Goal: Task Accomplishment & Management: Complete application form

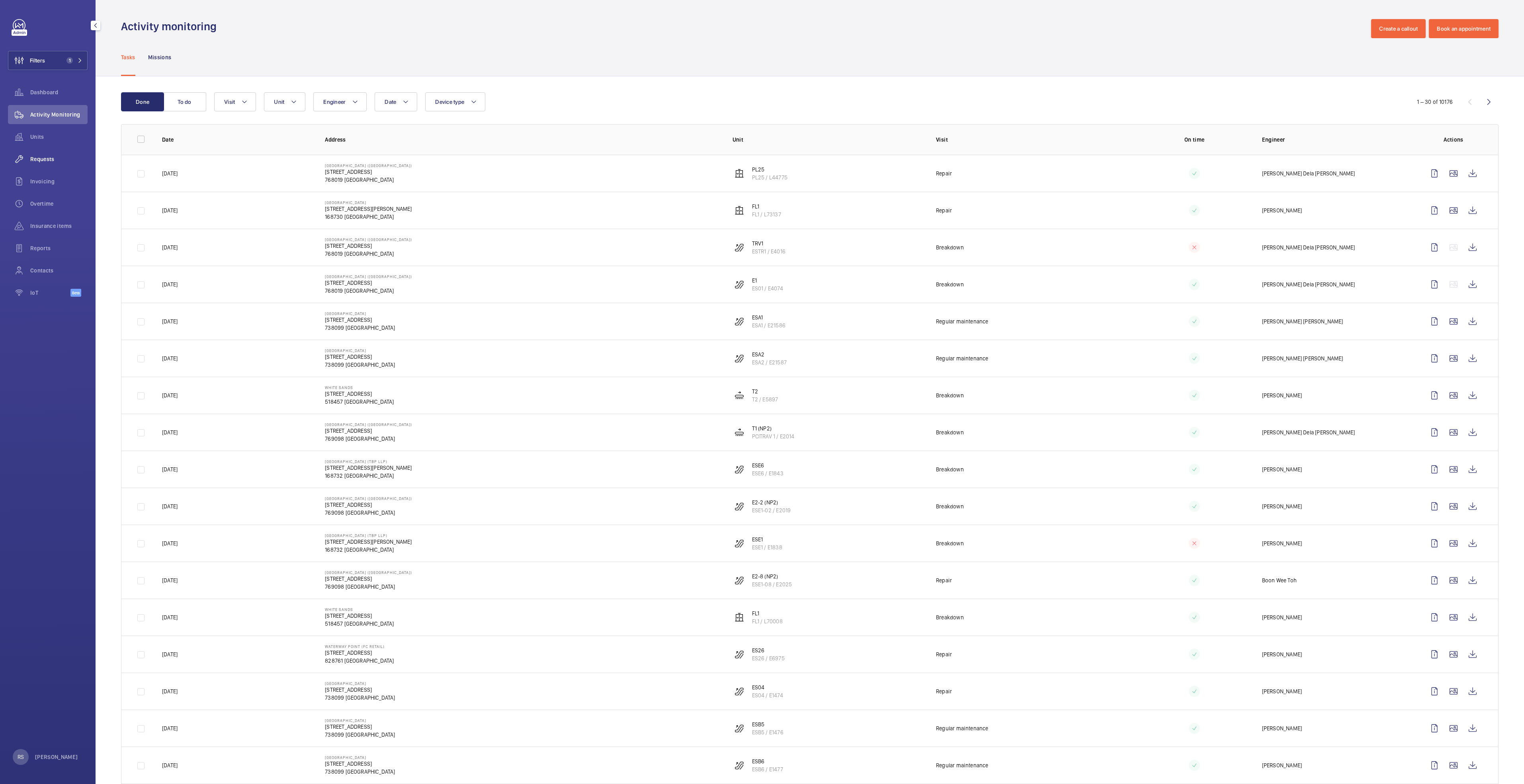
click at [50, 150] on div "Requests" at bounding box center [47, 159] width 80 height 19
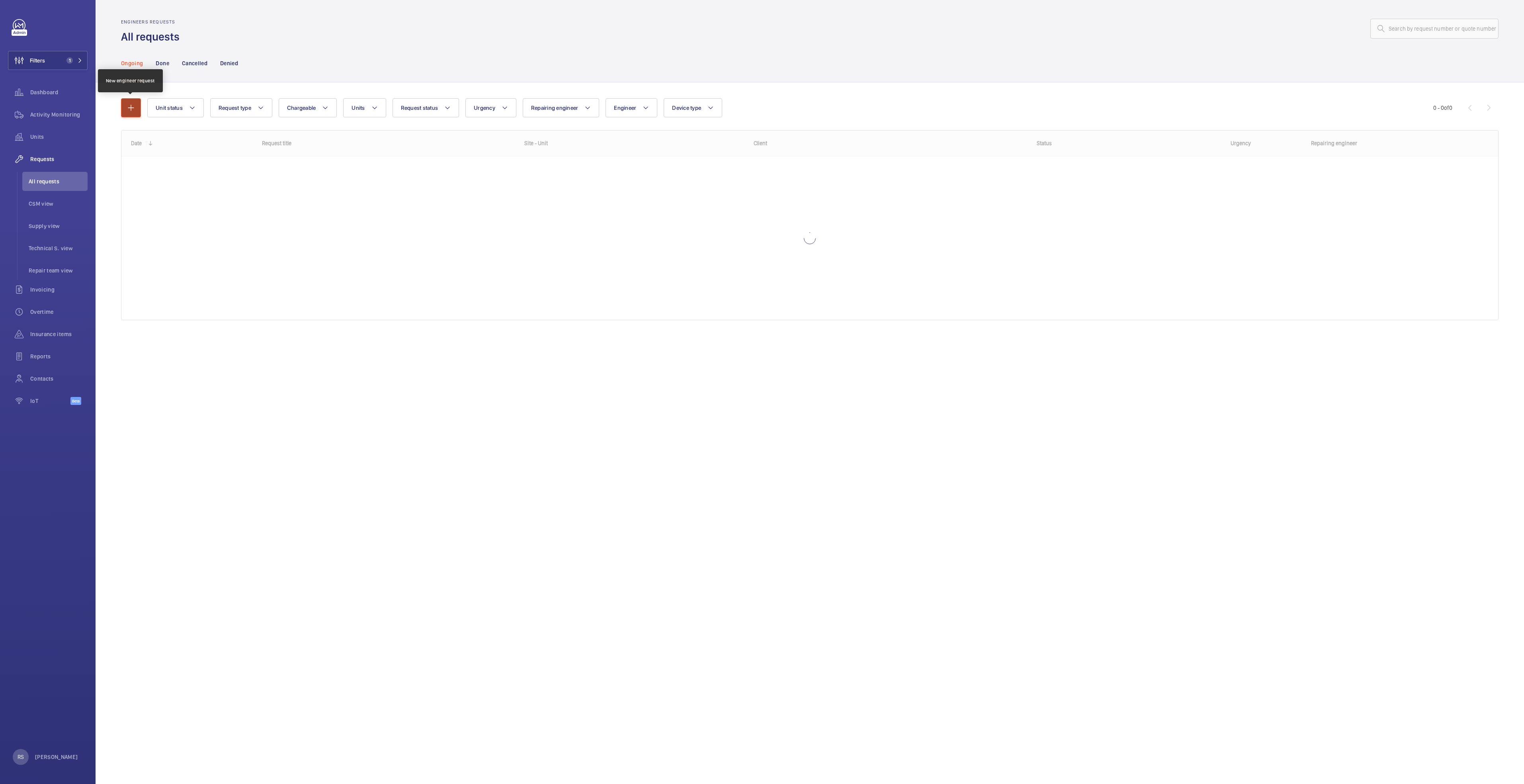
click at [135, 99] on button "button" at bounding box center [131, 108] width 20 height 19
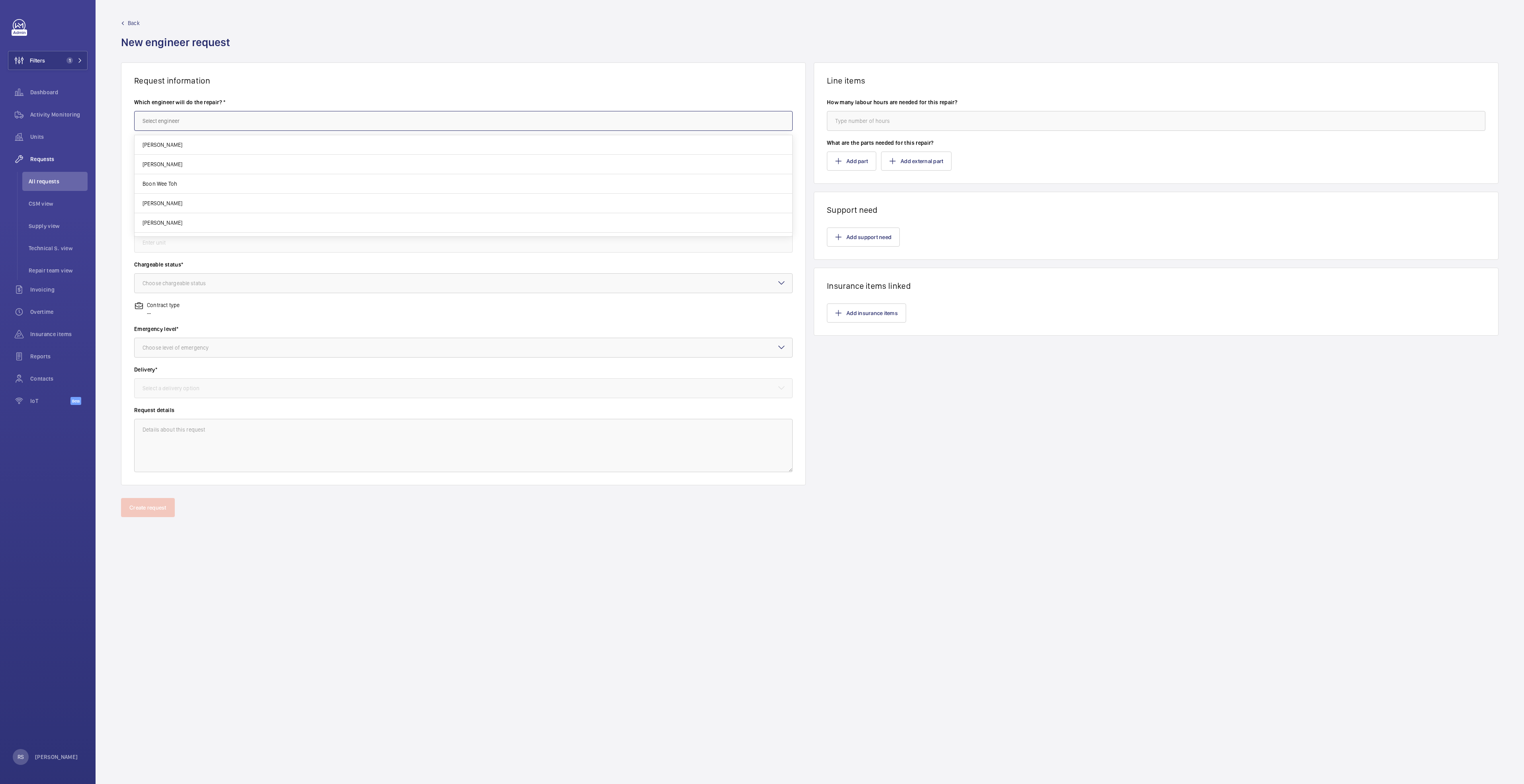
click at [186, 115] on input "text" at bounding box center [463, 121] width 658 height 20
click at [185, 137] on mat-option "[PERSON_NAME]" at bounding box center [463, 145] width 658 height 19
type input "[PERSON_NAME]"
click at [184, 169] on input "text" at bounding box center [463, 161] width 658 height 20
type input "Escalator PTO renewal Expiry [DATE]"
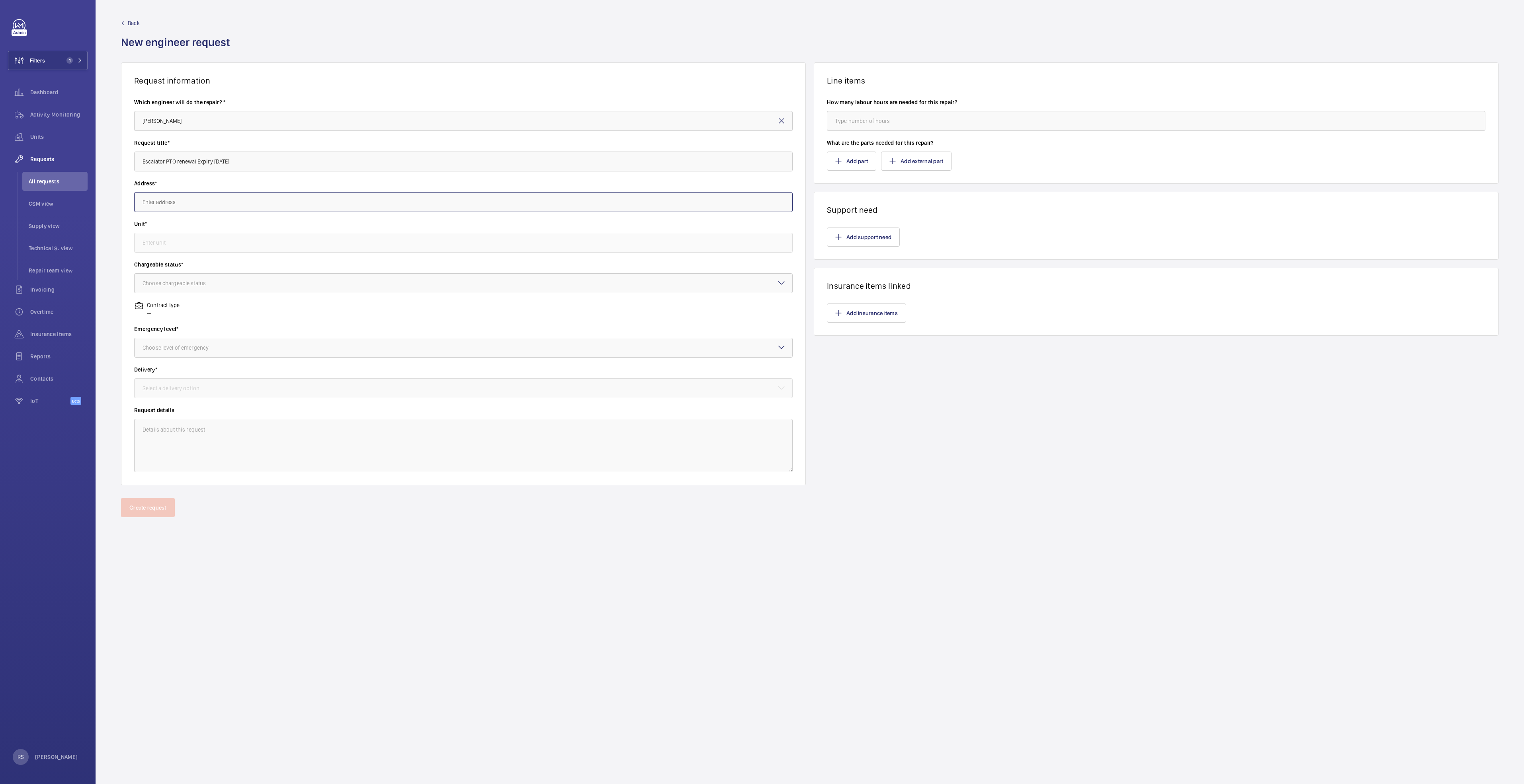
click at [189, 203] on input "text" at bounding box center [463, 202] width 658 height 20
click at [232, 227] on span "Waterway Point (FC Retail) [STREET_ADDRESS]" at bounding box center [198, 225] width 112 height 8
type input "Waterway Point (FC Retail) [STREET_ADDRESS]"
click at [234, 250] on input "text" at bounding box center [463, 243] width 658 height 20
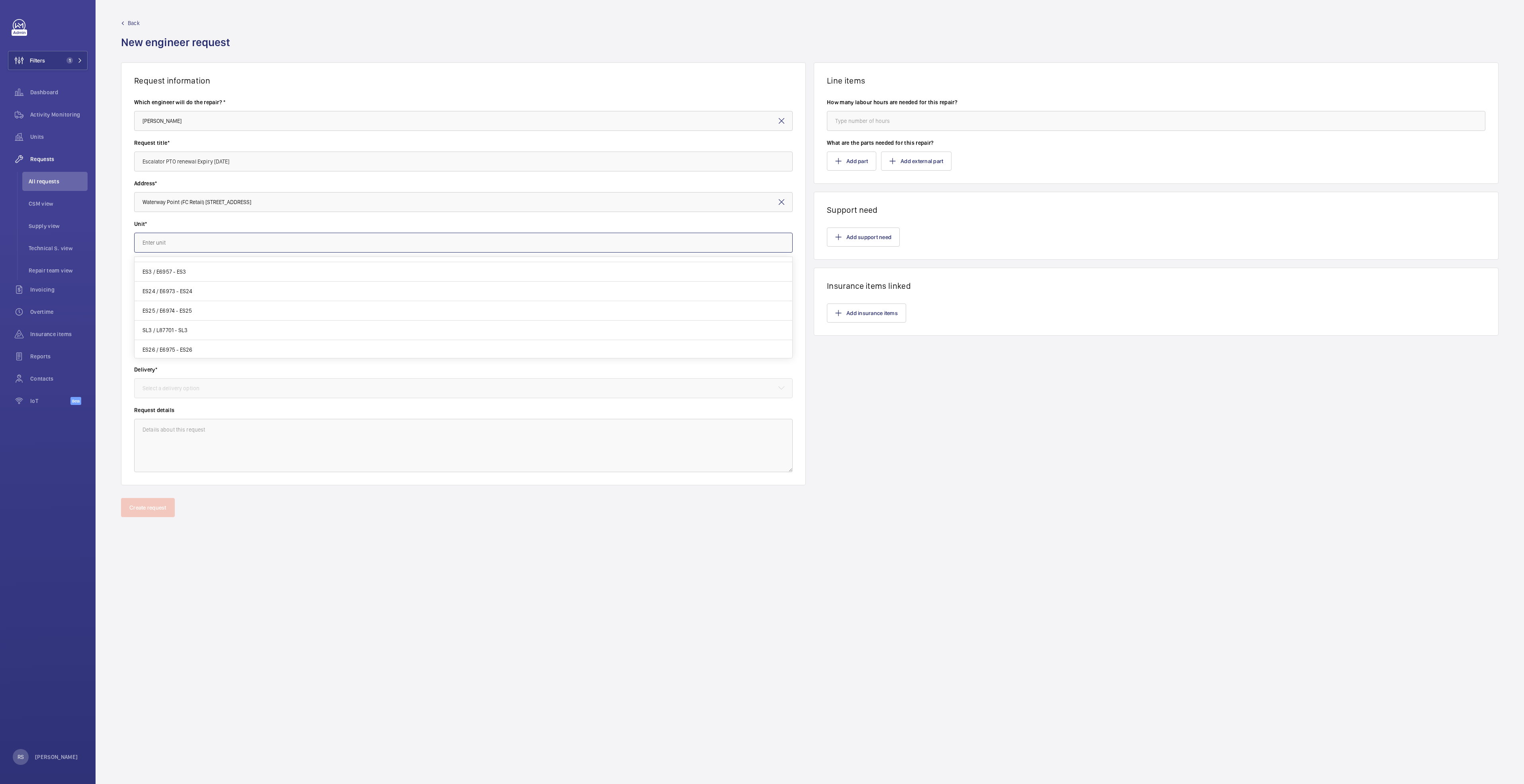
scroll to position [325, 0]
click at [147, 333] on span "ES3 / E6957 - ES3" at bounding box center [164, 331] width 43 height 8
type input "ES3 / E6957 - ES3"
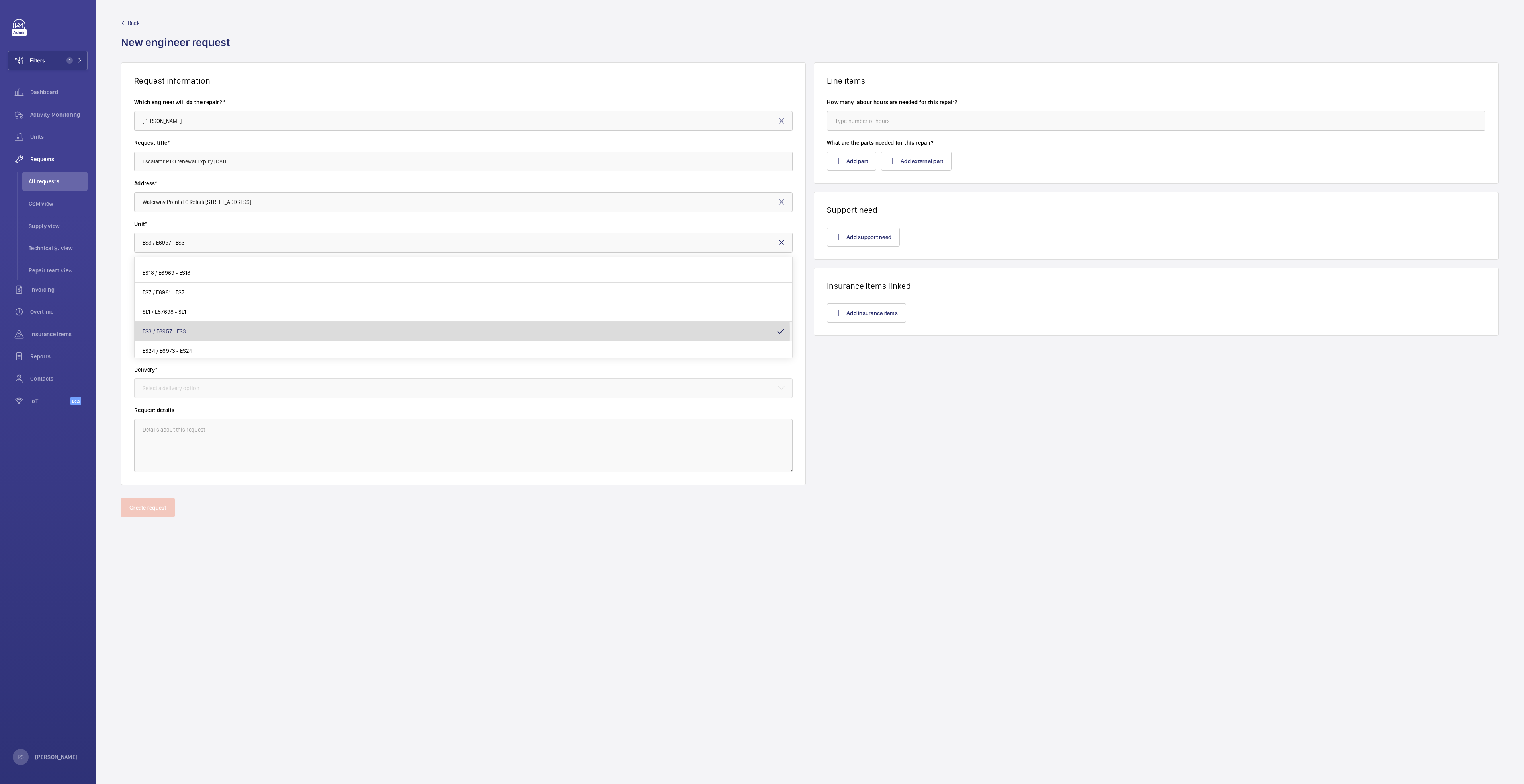
click at [147, 333] on wm-front-input-dropdown "Emergency level* Choose level of emergency" at bounding box center [463, 341] width 658 height 33
click at [359, 287] on div at bounding box center [463, 283] width 658 height 19
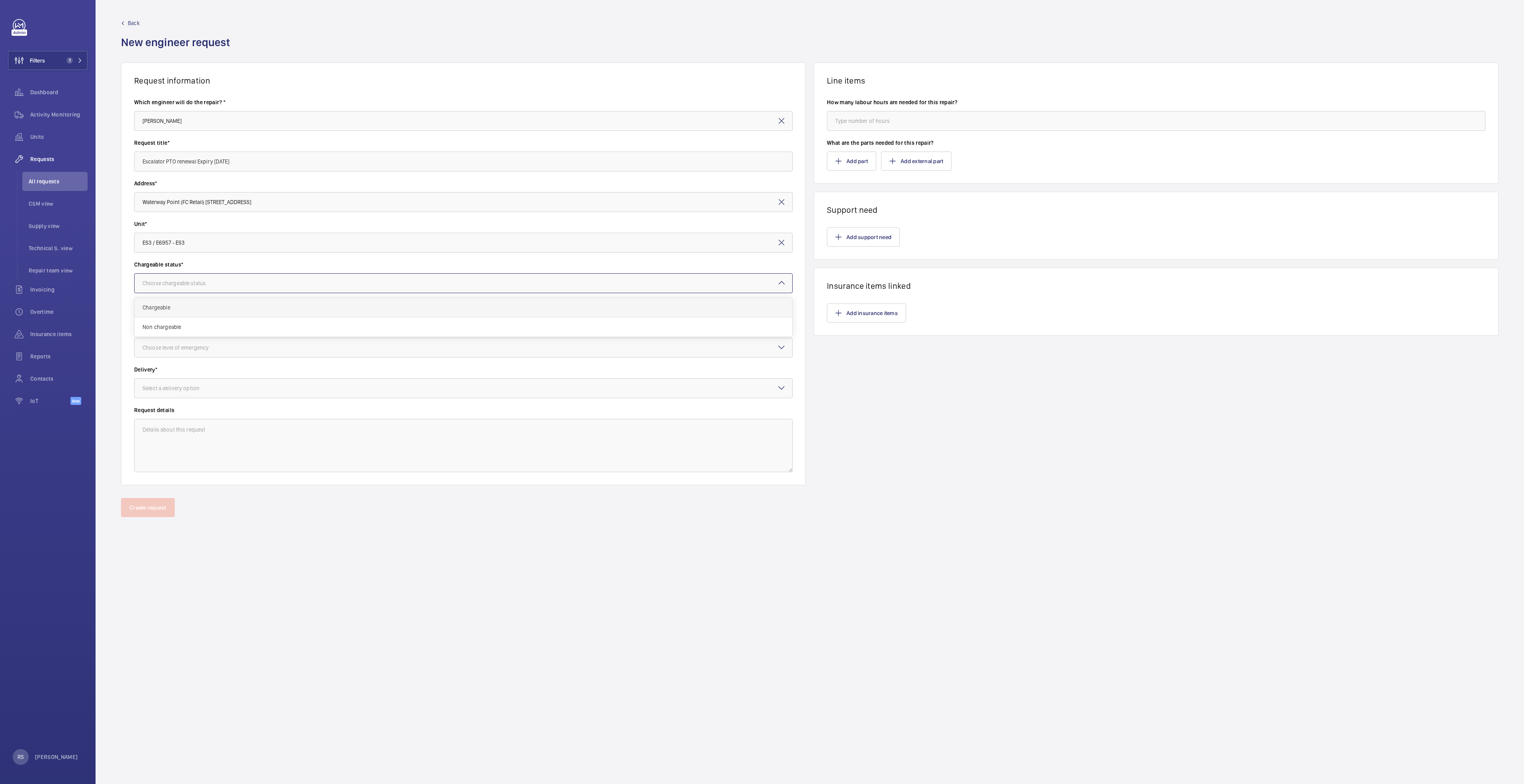
click at [282, 312] on div "Chargeable" at bounding box center [463, 307] width 658 height 20
click at [294, 347] on div at bounding box center [463, 348] width 658 height 19
click at [257, 402] on div "Urgent" at bounding box center [463, 411] width 658 height 19
click at [259, 391] on div at bounding box center [463, 388] width 658 height 19
click at [239, 402] on span "On site" at bounding box center [463, 432] width 642 height 8
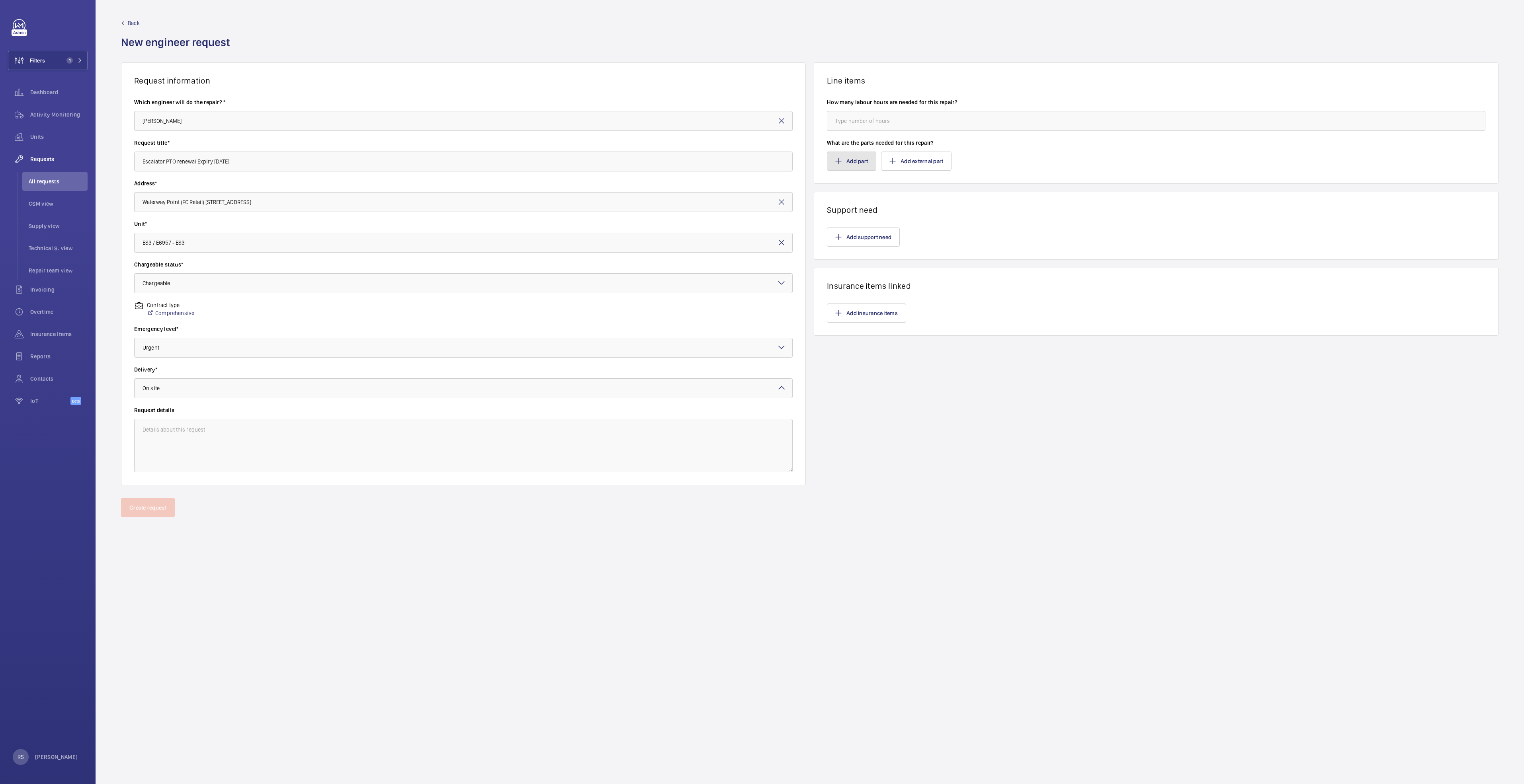
click at [759, 165] on button "Add part" at bounding box center [851, 161] width 49 height 19
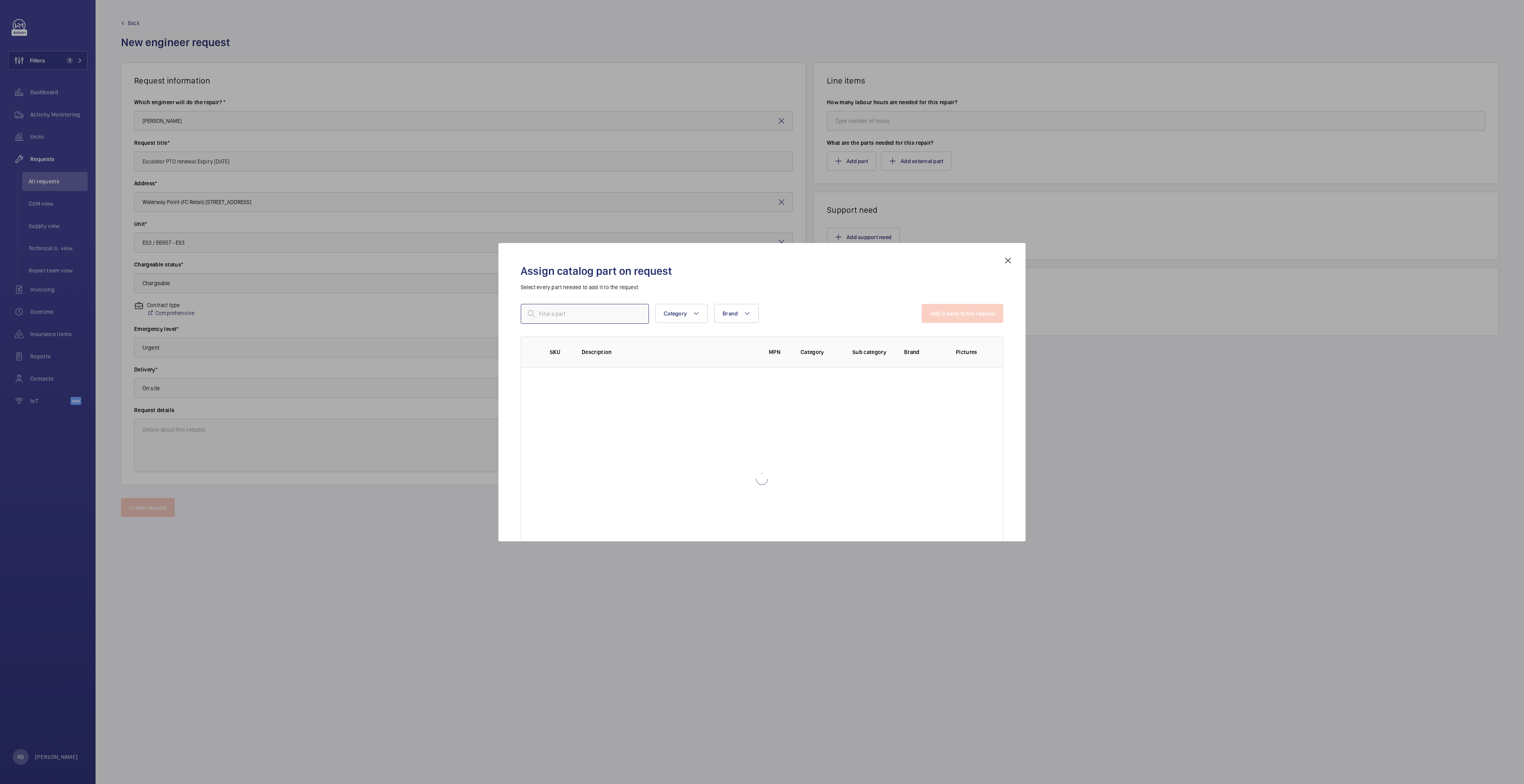
click at [549, 315] on input "text" at bounding box center [585, 314] width 128 height 20
type input "r"
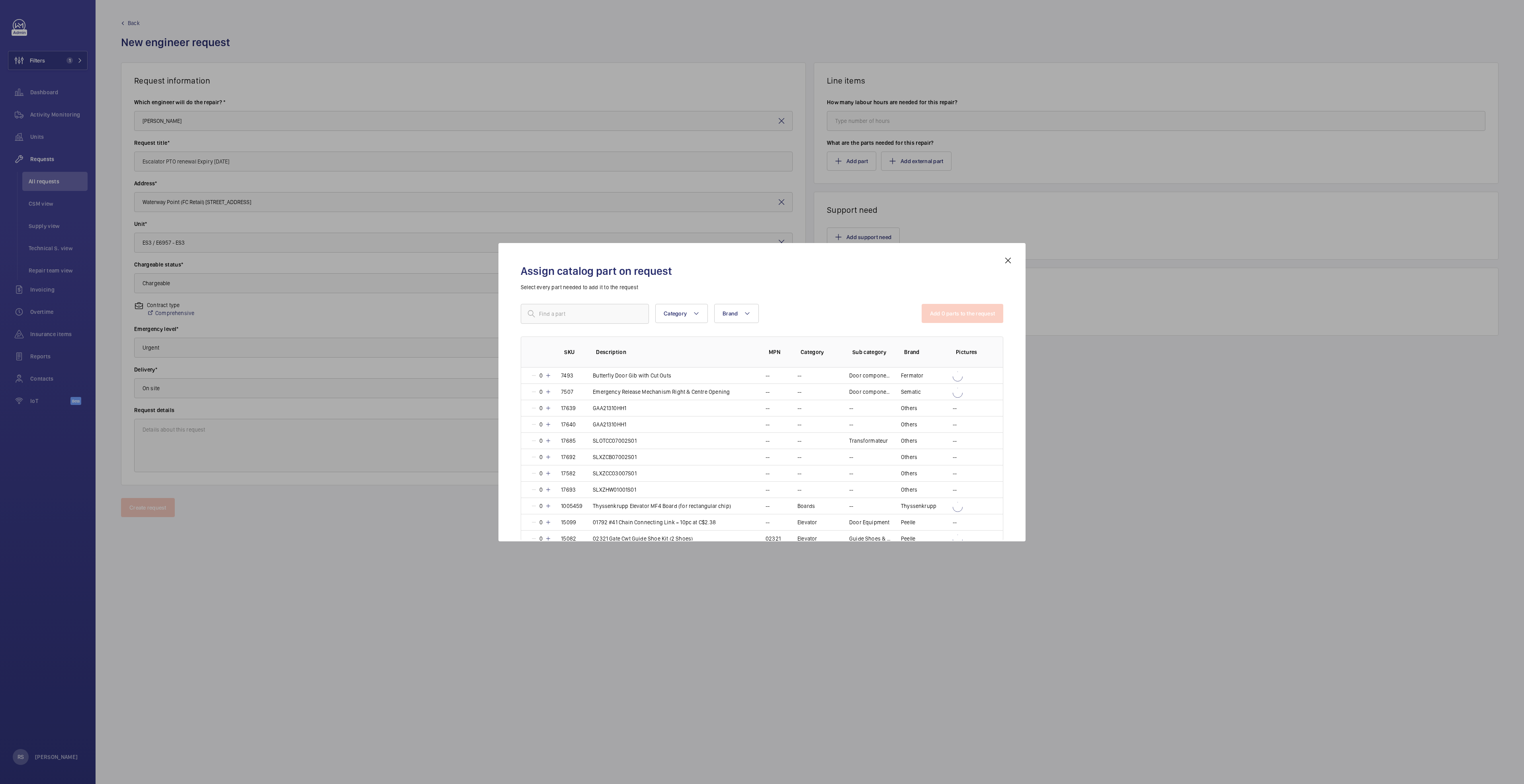
click at [759, 402] on div at bounding box center [762, 392] width 1524 height 784
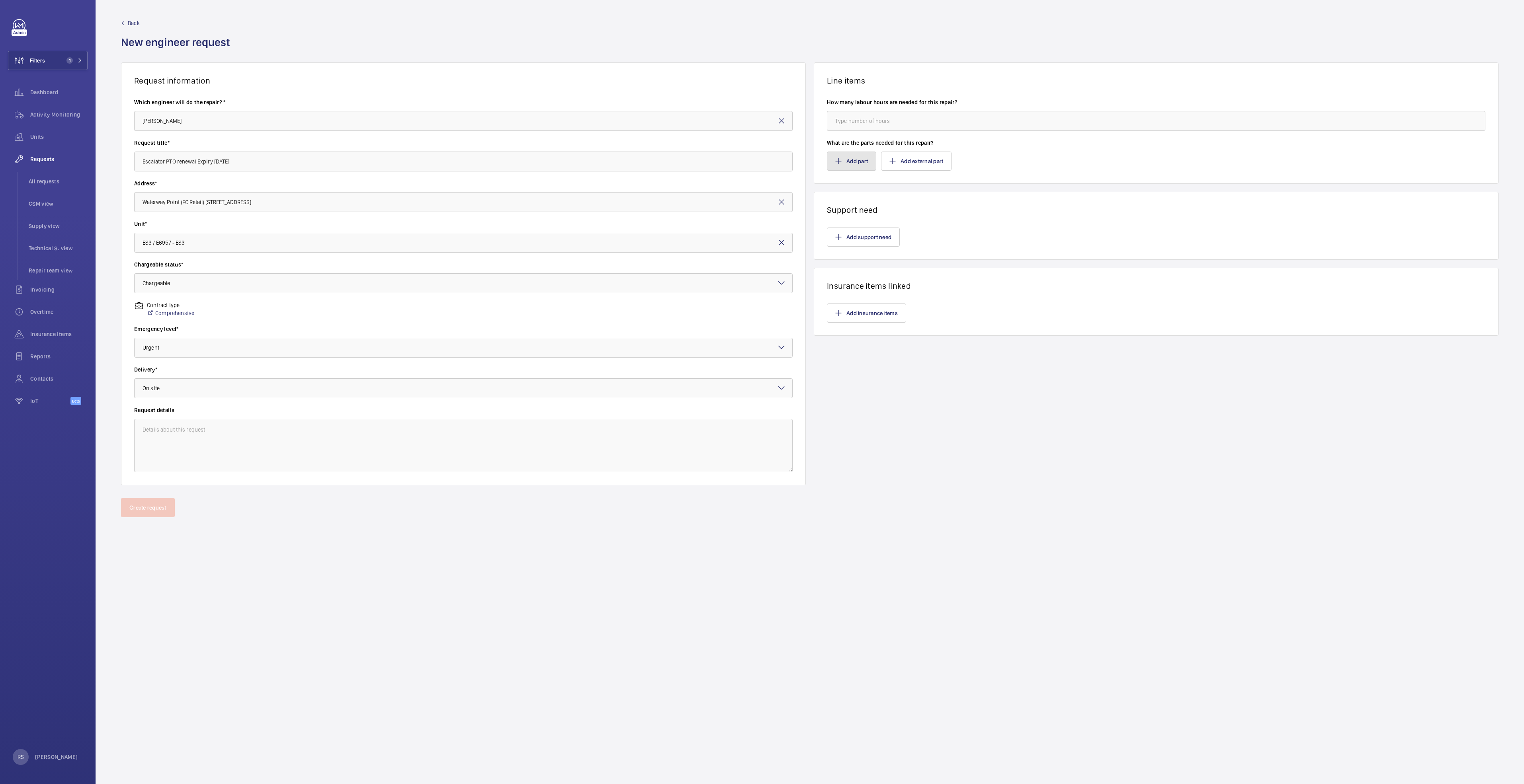
click at [759, 165] on button "Add part" at bounding box center [851, 161] width 49 height 19
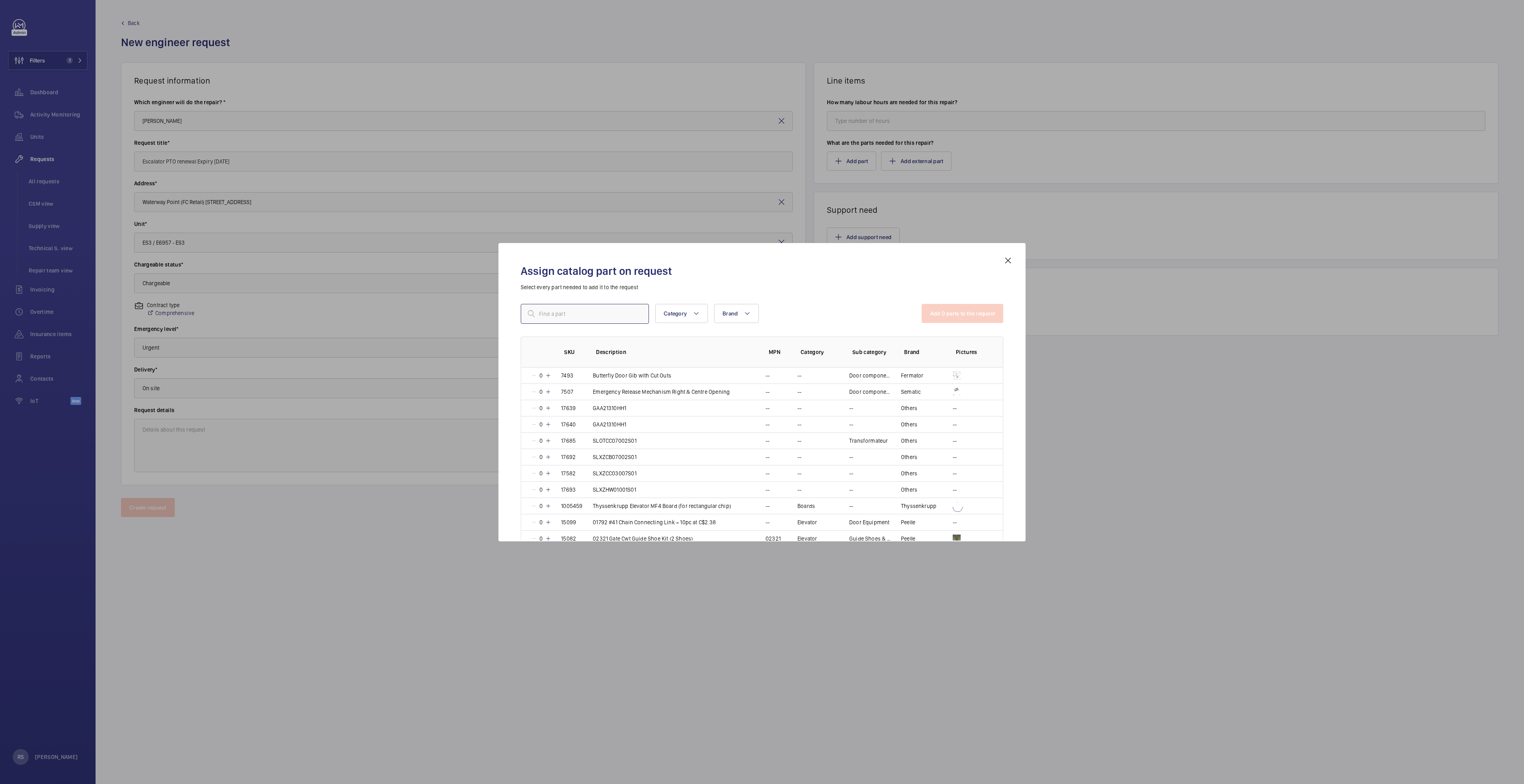
click at [563, 312] on input "text" at bounding box center [585, 314] width 128 height 20
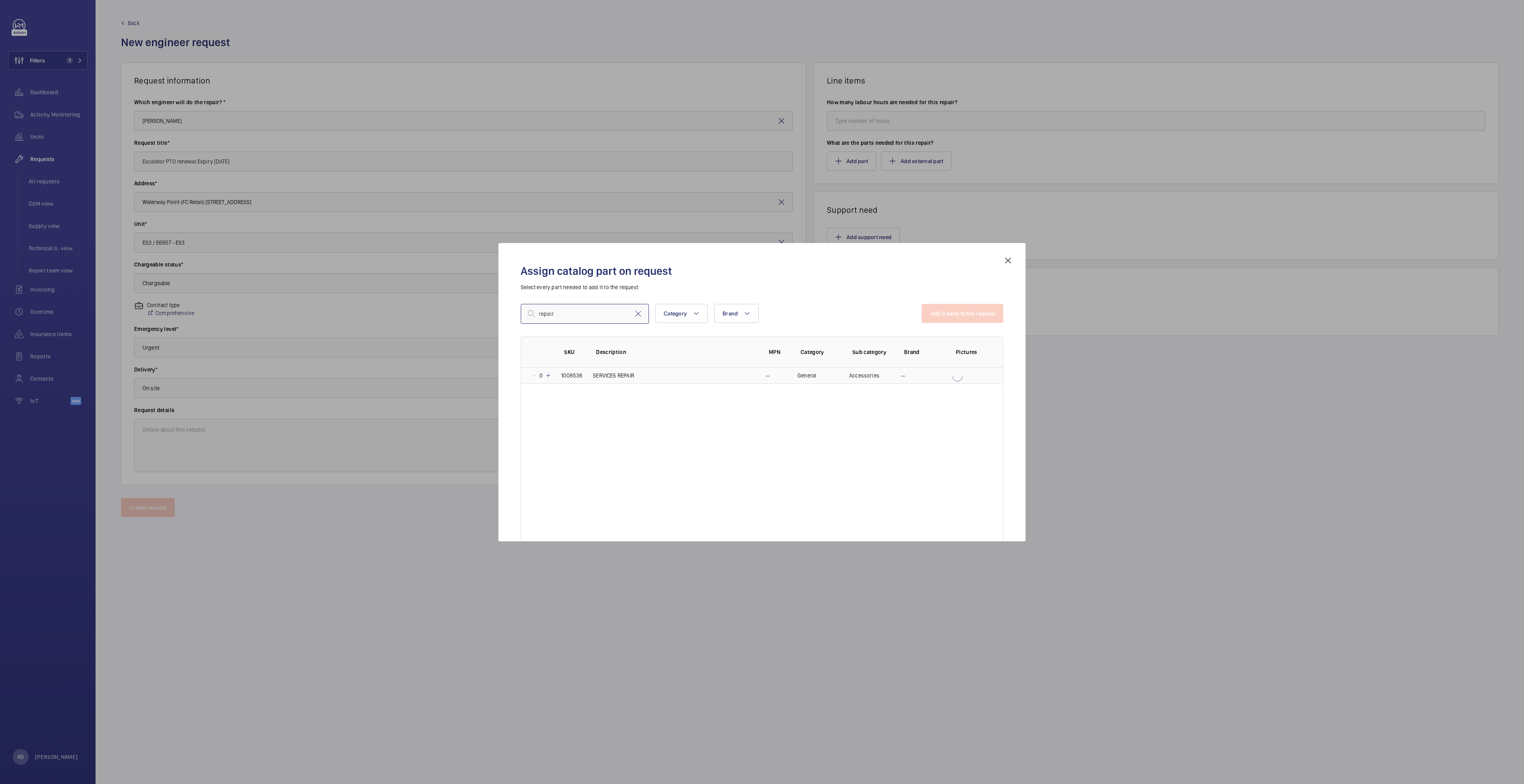
type input "repair"
click at [550, 374] on mat-icon at bounding box center [548, 375] width 7 height 7
click at [759, 319] on button "Add 1 parts to the request" at bounding box center [963, 313] width 81 height 19
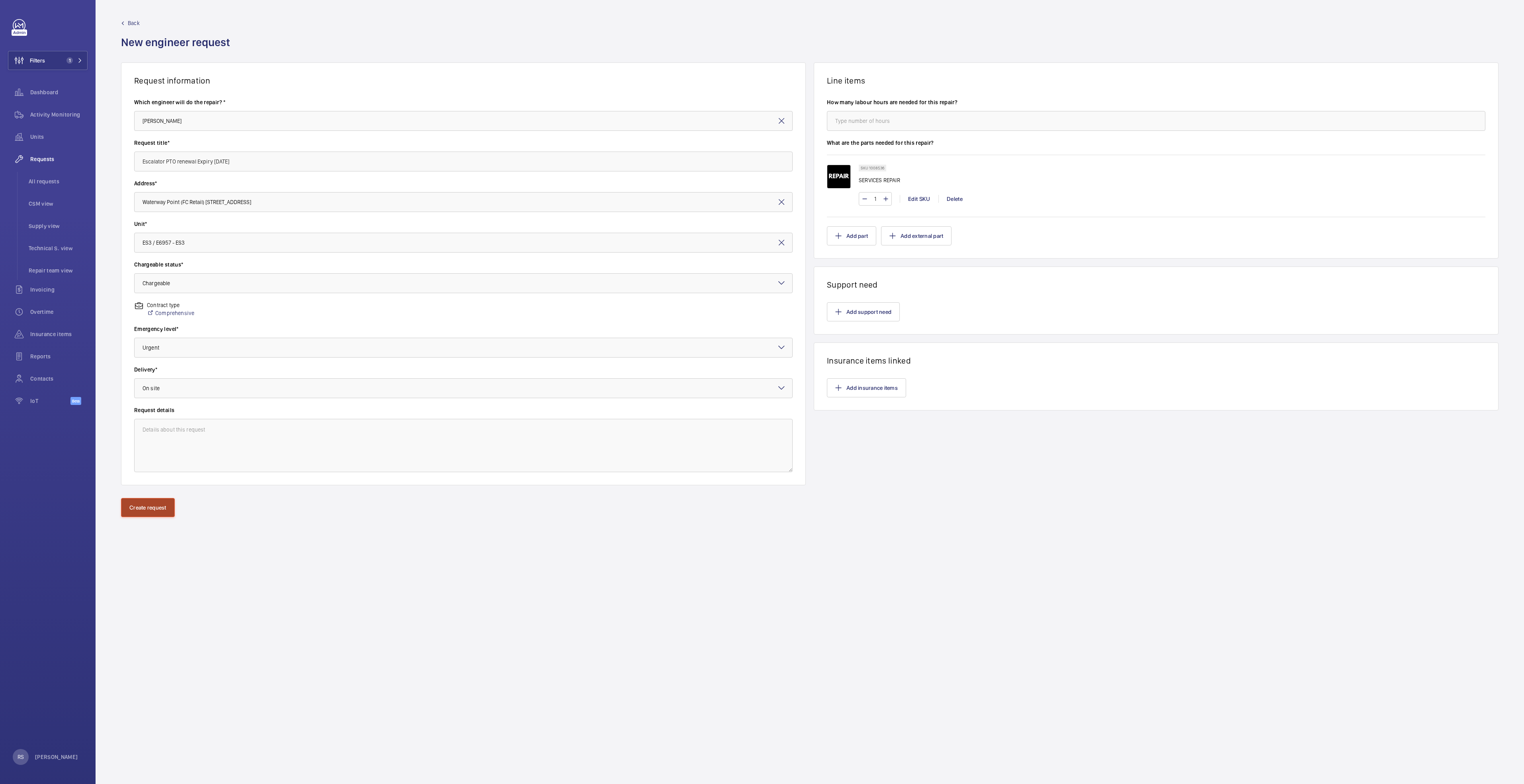
click at [133, 402] on button "Create request" at bounding box center [148, 508] width 54 height 19
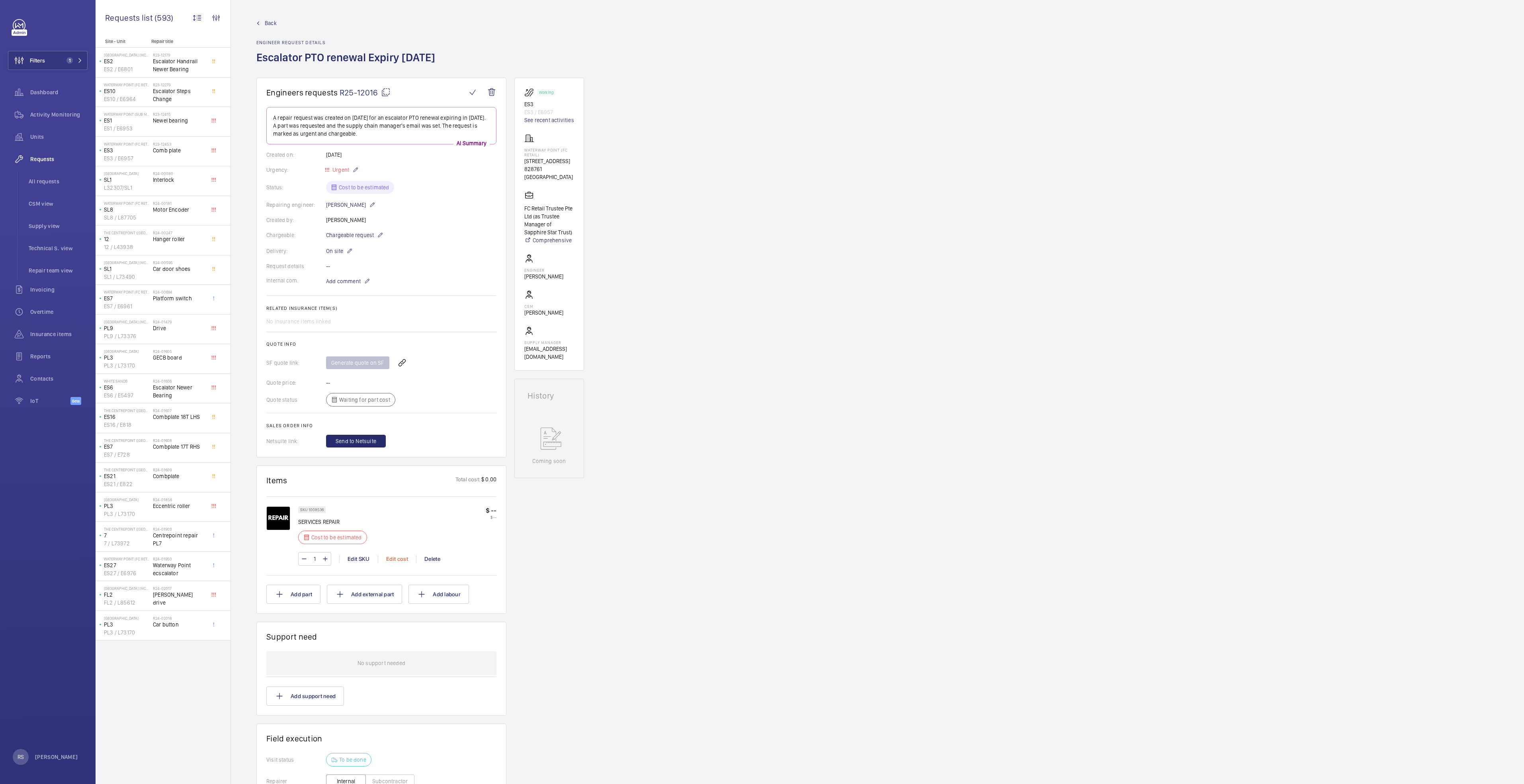
click at [399, 402] on div "Edit cost" at bounding box center [397, 559] width 38 height 8
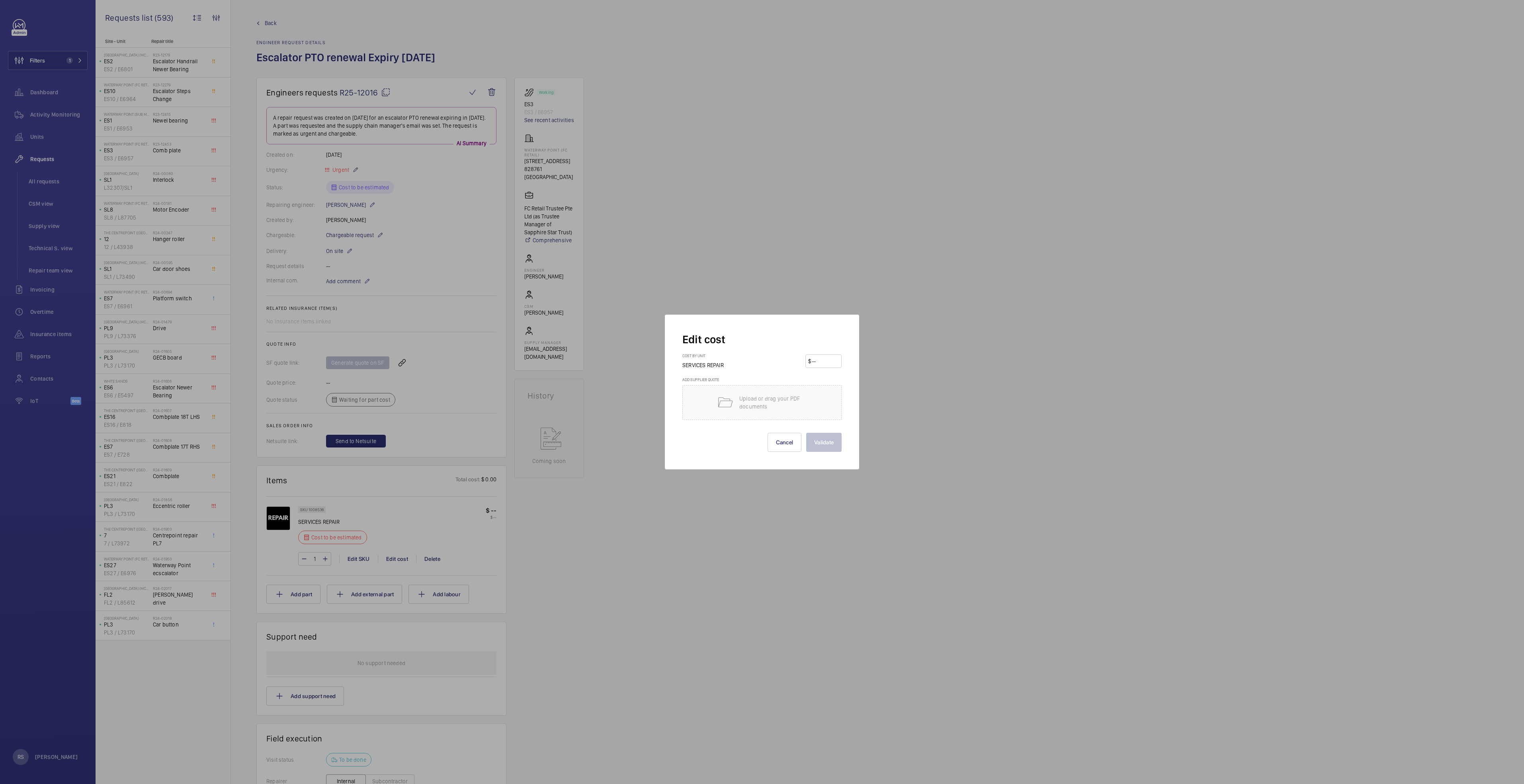
click at [759, 358] on input "number" at bounding box center [825, 361] width 28 height 13
type input "12600"
click at [759, 402] on button "Validate" at bounding box center [824, 442] width 35 height 19
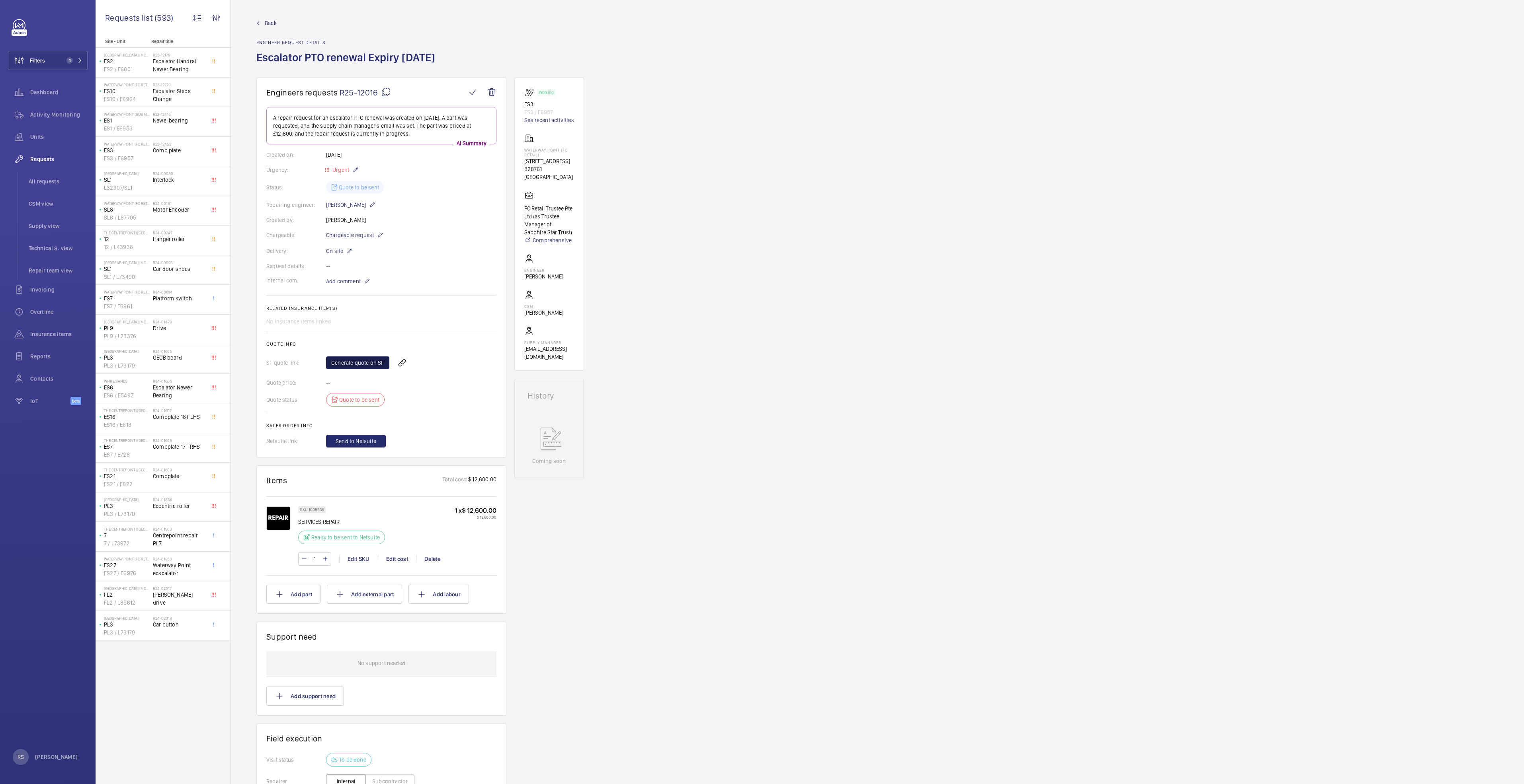
click at [365, 361] on link "Generate quote on SF" at bounding box center [357, 363] width 63 height 13
